Goal: Task Accomplishment & Management: Manage account settings

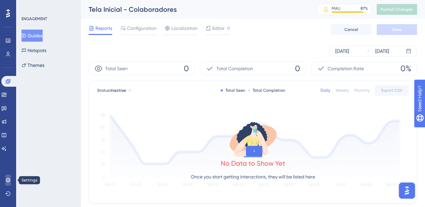
click at [7, 181] on icon at bounding box center [8, 180] width 4 height 4
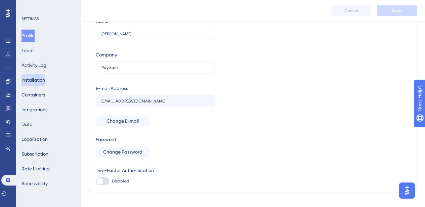
scroll to position [36, 0]
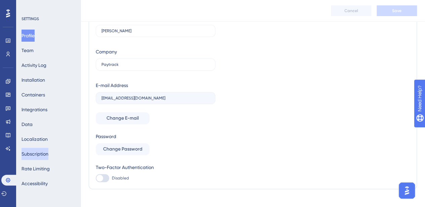
click at [31, 153] on button "Subscription" at bounding box center [35, 154] width 27 height 12
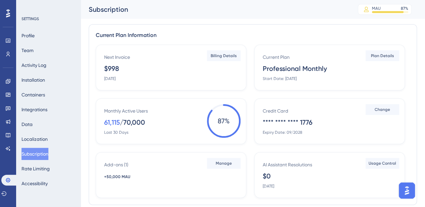
click at [393, 134] on div "Credit Card **** **** **** 1776 Expiry Date: 09/2028" at bounding box center [331, 121] width 136 height 28
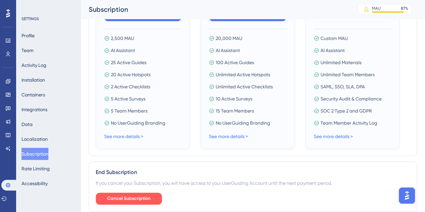
scroll to position [332, 0]
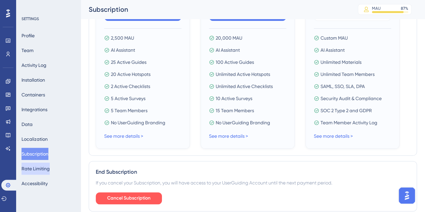
click at [49, 169] on button "Rate Limiting" at bounding box center [36, 169] width 28 height 12
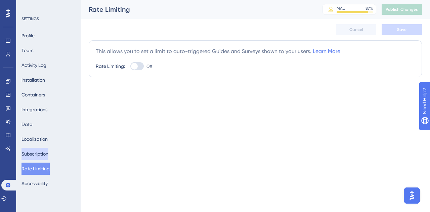
click at [47, 156] on button "Subscription" at bounding box center [35, 154] width 27 height 12
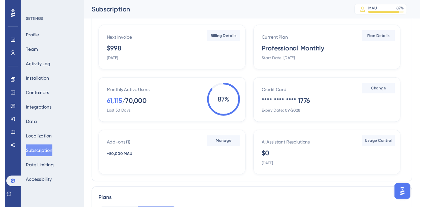
scroll to position [13, 0]
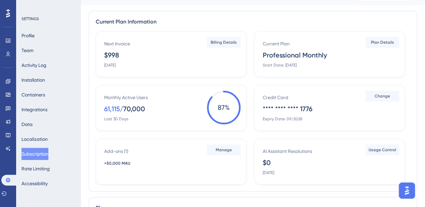
click at [299, 96] on div "Credit Card **** **** **** 1776 Expiry Date: 09/2028" at bounding box center [331, 107] width 136 height 28
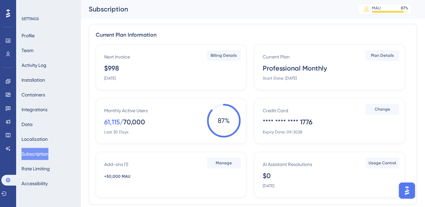
scroll to position [1, 0]
click at [31, 50] on button "Team" at bounding box center [28, 50] width 12 height 12
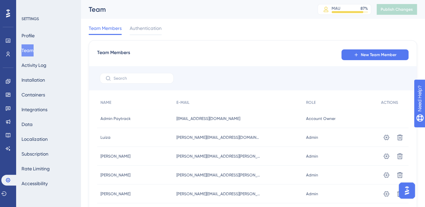
click at [313, 120] on span "Account Owner" at bounding box center [321, 118] width 30 height 5
click at [36, 154] on button "Subscription" at bounding box center [35, 154] width 27 height 12
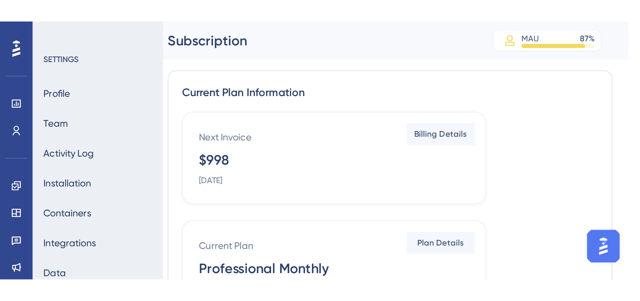
scroll to position [0, 5]
